Goal: Information Seeking & Learning: Learn about a topic

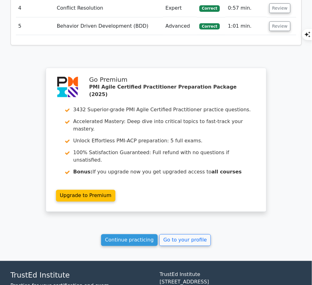
scroll to position [887, 0]
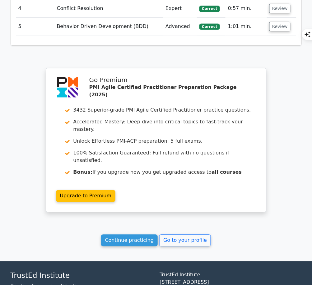
click at [145, 235] on link "Continue practicing" at bounding box center [129, 241] width 57 height 12
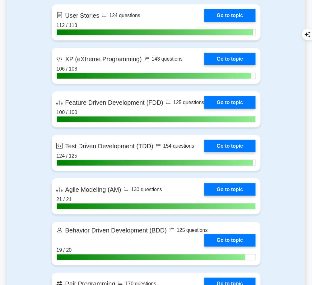
scroll to position [1271, 0]
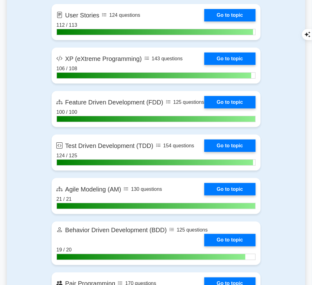
click at [240, 146] on link "Go to topic" at bounding box center [229, 146] width 51 height 12
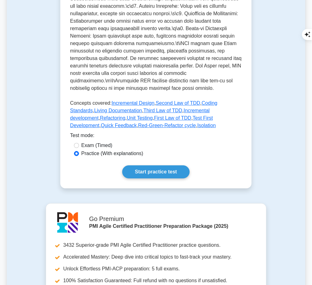
scroll to position [285, 0]
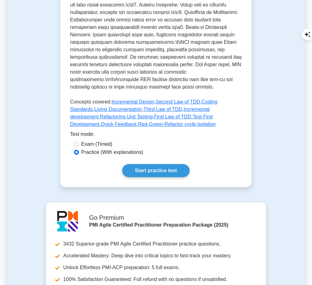
click at [165, 164] on link "Start practice test" at bounding box center [155, 170] width 67 height 13
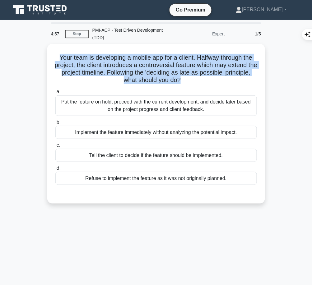
drag, startPoint x: 56, startPoint y: 54, endPoint x: 195, endPoint y: 80, distance: 141.3
click at [195, 80] on h5 "Your team is developing a mobile app for a client. Halfway through the project,…" at bounding box center [156, 69] width 203 height 30
copy h5 "Your team is developing a mobile app for a client. Halfway through the project,…"
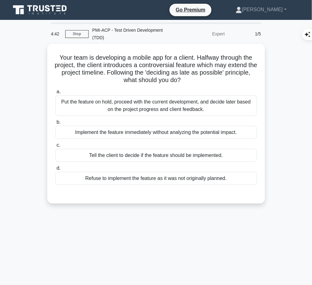
click at [166, 104] on div "Put the feature on hold, proceed with the current development, and decide later…" at bounding box center [155, 105] width 201 height 21
click at [55, 94] on input "a. Put the feature on hold, proceed with the current development, and decide la…" at bounding box center [55, 92] width 0 height 4
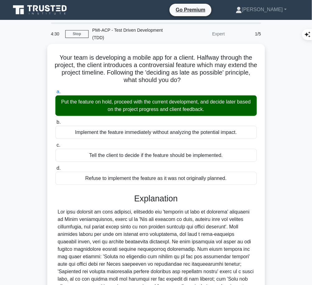
click at [117, 241] on div at bounding box center [156, 254] width 196 height 90
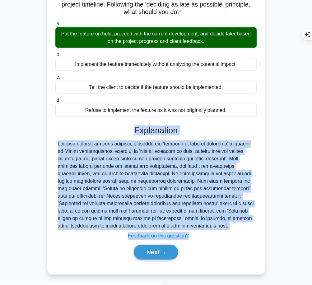
drag, startPoint x: 132, startPoint y: 126, endPoint x: 205, endPoint y: 229, distance: 127.0
click at [205, 229] on div "Explanation Submit feedback Feedback on this question? Next" at bounding box center [155, 194] width 201 height 137
copy div "Explanation The best approach in this scenario, following the 'deciding as late…"
click at [152, 249] on button "Next" at bounding box center [156, 252] width 44 height 15
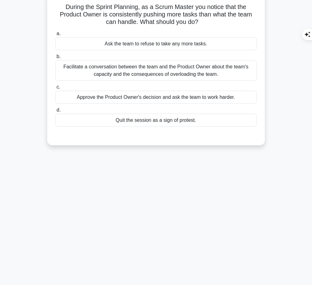
scroll to position [0, 0]
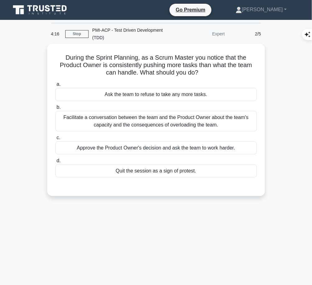
drag, startPoint x: 60, startPoint y: 54, endPoint x: 202, endPoint y: 69, distance: 142.5
click at [202, 69] on h5 "During the Sprint Planning, as a Scrum Master you notice that the Product Owner…" at bounding box center [156, 65] width 203 height 23
copy h5 "During the Sprint Planning, as a Scrum Master you notice that the Product Owner…"
click at [215, 120] on div "Facilitate a conversation between the team and the Product Owner about the team…" at bounding box center [155, 121] width 201 height 21
click at [55, 109] on input "b. Facilitate a conversation between the team and the Product Owner about the t…" at bounding box center [55, 107] width 0 height 4
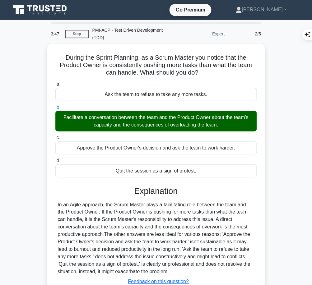
click at [175, 206] on div "In an Agile approach, the Scrum Master plays a facilitating role between the te…" at bounding box center [156, 238] width 196 height 75
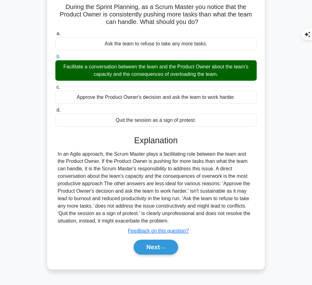
drag, startPoint x: 133, startPoint y: 136, endPoint x: 183, endPoint y: 223, distance: 100.8
click at [183, 223] on div "Explanation In an Agile approach, the Scrum Master plays a facilitating role be…" at bounding box center [155, 197] width 201 height 122
copy div "Explanation In an Agile approach, the Scrum Master plays a facilitating role be…"
click at [153, 246] on button "Next" at bounding box center [156, 247] width 44 height 15
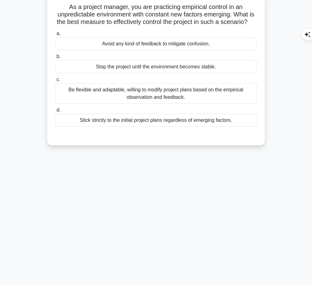
scroll to position [0, 0]
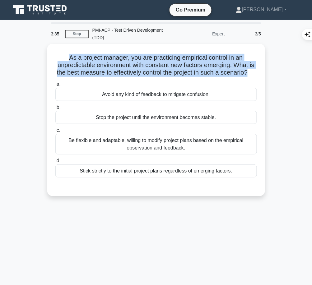
drag, startPoint x: 65, startPoint y: 55, endPoint x: 264, endPoint y: 74, distance: 200.5
click at [264, 74] on div "As a project manager, you are practicing empirical control in an unpredictable …" at bounding box center [156, 120] width 218 height 152
copy h5 "As a project manager, you are practicing empirical control in an unpredictable …"
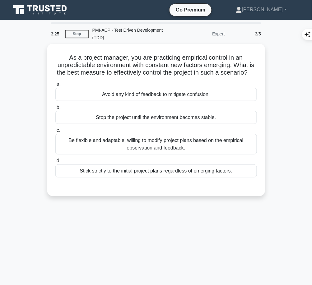
click at [205, 147] on div "Be flexible and adaptable, willing to modify project plans based on the empiric…" at bounding box center [155, 144] width 201 height 21
click at [55, 132] on input "c. Be flexible and adaptable, willing to modify project plans based on the empi…" at bounding box center [55, 130] width 0 height 4
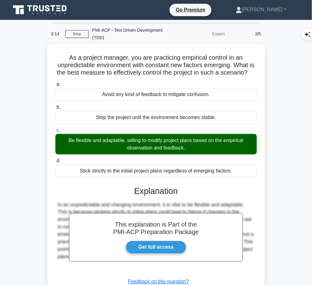
click at [187, 203] on div "This explanation is Part of the PMI-ACP Preparation Package Get full access Exp…" at bounding box center [155, 243] width 201 height 129
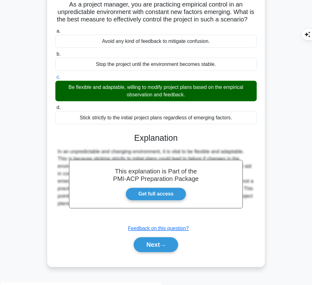
drag, startPoint x: 135, startPoint y: 142, endPoint x: 257, endPoint y: 218, distance: 143.9
click at [257, 218] on div "a. Avoid any kind of feedback to mitigate confusion. b. Stop the project until …" at bounding box center [156, 143] width 203 height 234
copy div "Explanation In an unpredictable and changing environment, it is vital to be fle…"
click at [155, 246] on button "Next" at bounding box center [156, 244] width 44 height 15
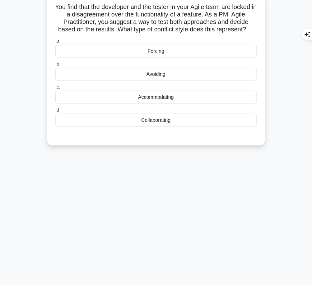
scroll to position [0, 0]
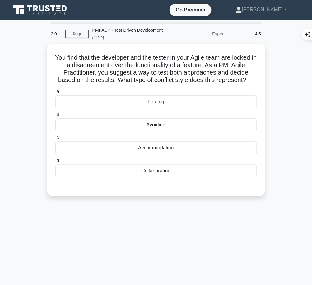
drag, startPoint x: 53, startPoint y: 55, endPoint x: 256, endPoint y: 79, distance: 204.7
click at [256, 79] on div "You find that the developer and the tester in your Agile team are locked in a d…" at bounding box center [156, 119] width 213 height 147
copy h5 "You find that the developer and the tester in your Agile team are locked in a d…"
click at [221, 172] on div "Collaborating" at bounding box center [155, 170] width 201 height 13
click at [55, 163] on input "d. Collaborating" at bounding box center [55, 161] width 0 height 4
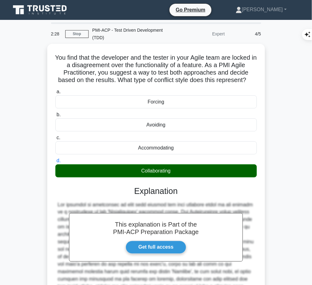
click at [182, 194] on h3 "Explanation" at bounding box center [156, 191] width 194 height 10
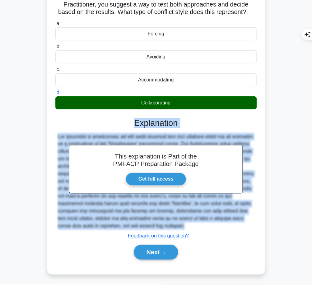
drag, startPoint x: 133, startPoint y: 117, endPoint x: 103, endPoint y: 234, distance: 120.2
click at [103, 234] on div "This explanation is Part of the PMI-ACP Preparation Package Get full access Exp…" at bounding box center [155, 187] width 201 height 152
copy div "Explanation The approach of suggesting to test both methods and then deciding b…"
click at [148, 253] on button "Next" at bounding box center [156, 252] width 44 height 15
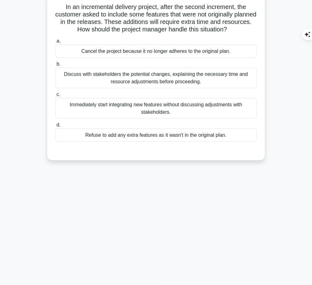
scroll to position [0, 0]
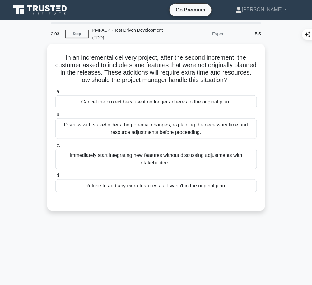
drag, startPoint x: 58, startPoint y: 54, endPoint x: 248, endPoint y: 83, distance: 191.4
click at [248, 83] on h5 "In an incremental delivery project, after the second increment, the customer as…" at bounding box center [156, 69] width 203 height 30
copy h5 "In an incremental delivery project, after the second increment, the customer as…"
click at [231, 122] on div "Discuss with stakeholders the potential changes, explaining the necessary time …" at bounding box center [155, 128] width 201 height 21
click at [55, 117] on input "b. Discuss with stakeholders the potential changes, explaining the necessary ti…" at bounding box center [55, 115] width 0 height 4
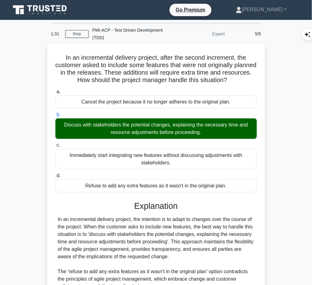
click at [169, 218] on div "In an incremental delivery project, the intention is to adapt to changes over t…" at bounding box center [156, 283] width 196 height 134
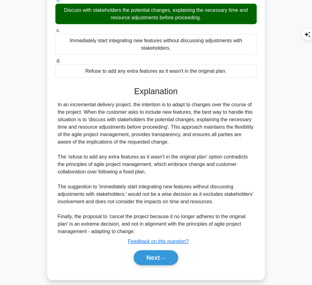
scroll to position [120, 0]
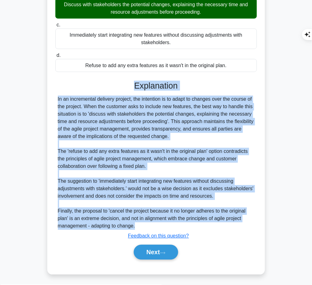
drag, startPoint x: 132, startPoint y: 81, endPoint x: 149, endPoint y: 224, distance: 143.6
click at [149, 224] on div "Explanation In an incremental delivery project, the intention is to adapt to ch…" at bounding box center [155, 172] width 201 height 182
copy div "Explanation In an incremental delivery project, the intention is to adapt to ch…"
click at [148, 247] on button "Next" at bounding box center [156, 252] width 44 height 15
